Goal: Task Accomplishment & Management: Complete application form

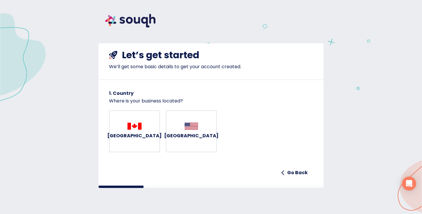
click at [140, 140] on h6 "Canada" at bounding box center [134, 136] width 55 height 8
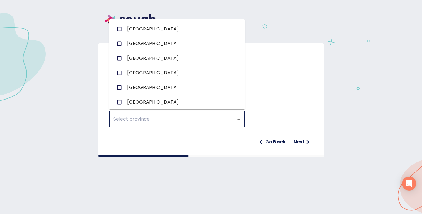
click at [151, 116] on input "text" at bounding box center [169, 119] width 114 height 11
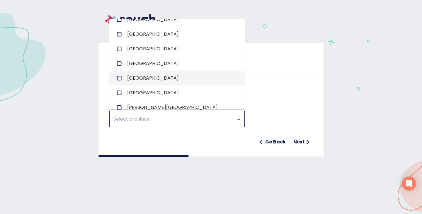
scroll to position [56, 0]
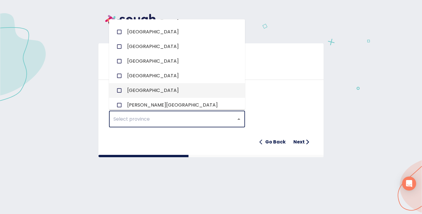
click at [152, 91] on li "Ontario" at bounding box center [177, 90] width 136 height 15
checkbox input "true"
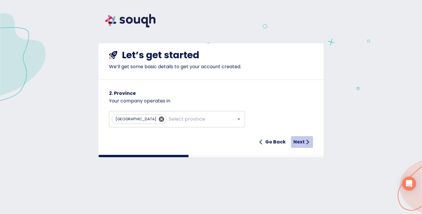
click at [303, 141] on h6 "Next" at bounding box center [298, 142] width 11 height 8
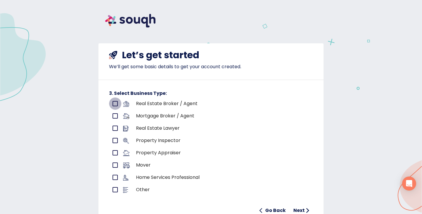
click at [117, 105] on input "primary checkbox" at bounding box center [115, 104] width 12 height 12
checkbox input "true"
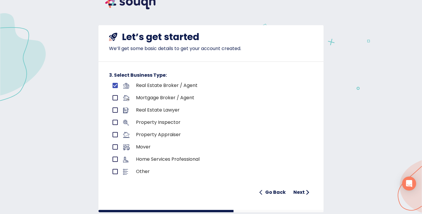
scroll to position [18, 0]
click at [302, 191] on h6 "Next" at bounding box center [298, 192] width 11 height 8
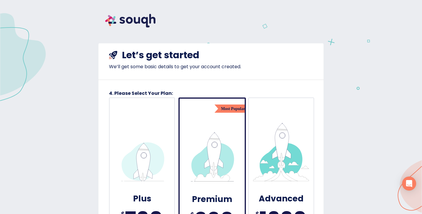
scroll to position [0, 0]
click at [137, 16] on img at bounding box center [130, 20] width 64 height 27
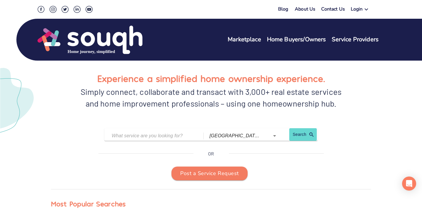
scroll to position [4, 0]
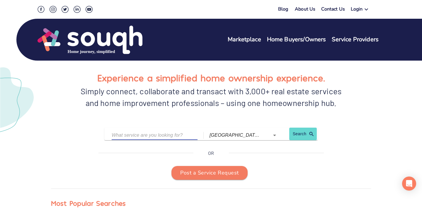
click at [178, 135] on input "text" at bounding box center [150, 135] width 77 height 9
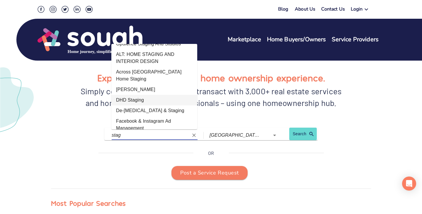
scroll to position [8, 0]
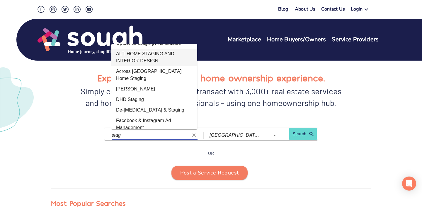
click at [176, 58] on li "ALT: HOME STAGING AND INTERIOR DESIGN" at bounding box center [154, 58] width 86 height 18
type input "ALT: HOME STAGING AND INTERIOR DESIGN"
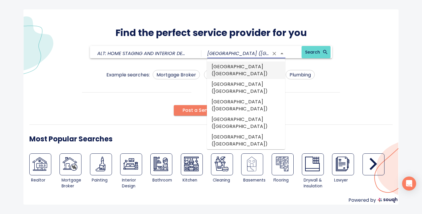
click at [224, 52] on input "[GEOGRAPHIC_DATA] ([GEOGRAPHIC_DATA])" at bounding box center [238, 53] width 62 height 9
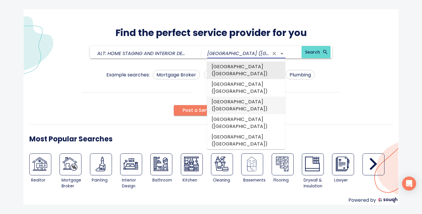
type input "o"
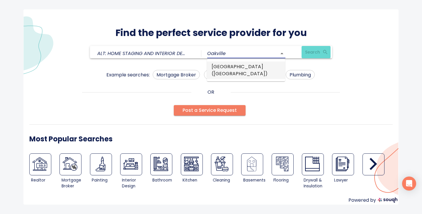
click at [239, 65] on li "[GEOGRAPHIC_DATA] ([GEOGRAPHIC_DATA])" at bounding box center [246, 71] width 78 height 18
type input "[GEOGRAPHIC_DATA] ([GEOGRAPHIC_DATA])"
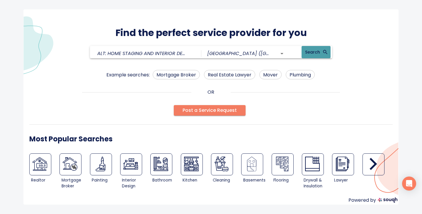
click at [307, 50] on span "Search" at bounding box center [316, 52] width 22 height 7
click at [176, 50] on input "ALT: HOME STAGING AND INTERIOR DESIGN" at bounding box center [141, 53] width 89 height 9
click at [191, 56] on icon "Clear" at bounding box center [192, 54] width 6 height 6
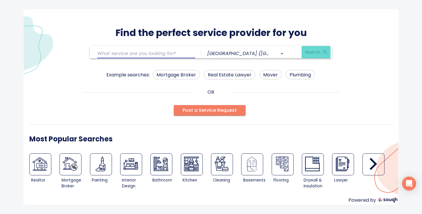
click at [155, 53] on input "text" at bounding box center [141, 53] width 89 height 9
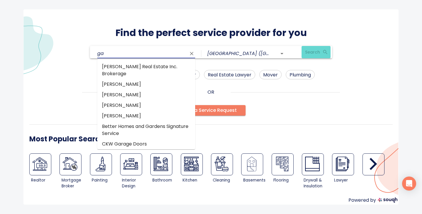
type input "g"
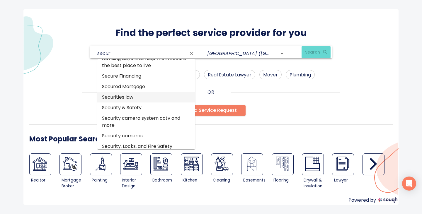
scroll to position [9, 0]
click at [147, 107] on li "Security & Safety" at bounding box center [146, 107] width 98 height 11
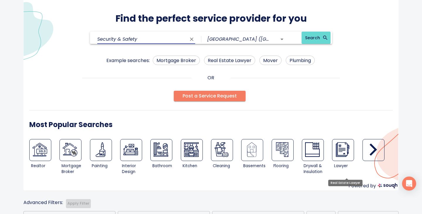
scroll to position [17, 0]
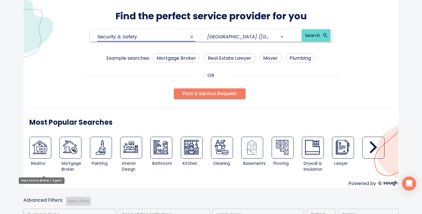
click at [35, 148] on img at bounding box center [40, 147] width 15 height 15
type input "Real Estate Broker / Agent"
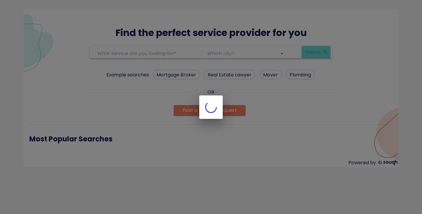
type input "oakville (Ontario)"
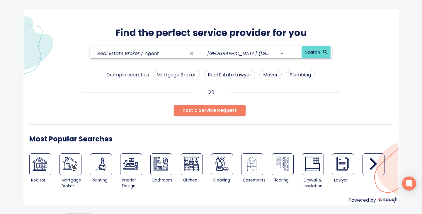
click at [180, 55] on input "Real Estate Broker / Agent" at bounding box center [141, 53] width 89 height 9
drag, startPoint x: 144, startPoint y: 52, endPoint x: 125, endPoint y: 52, distance: 18.2
click at [125, 52] on input "Real Estate Broker / Agent" at bounding box center [141, 53] width 89 height 9
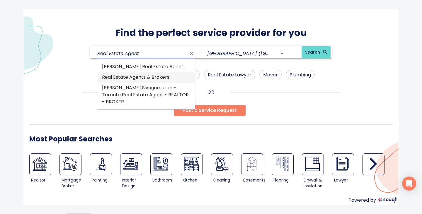
click at [113, 75] on li "Real Estate Agents & Brokers" at bounding box center [146, 77] width 98 height 11
type input "Real Estate Agents & Brokers"
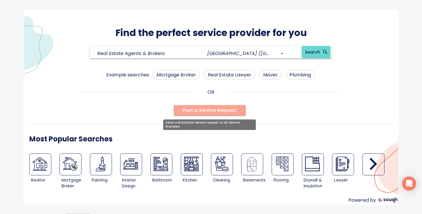
click at [201, 109] on span "Post a Service Request" at bounding box center [210, 110] width 54 height 8
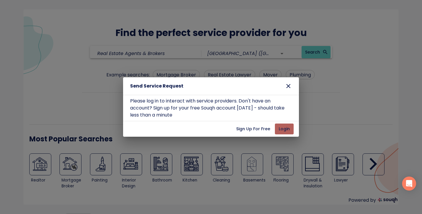
click at [282, 128] on span "Login" at bounding box center [284, 128] width 14 height 7
